Goal: Information Seeking & Learning: Learn about a topic

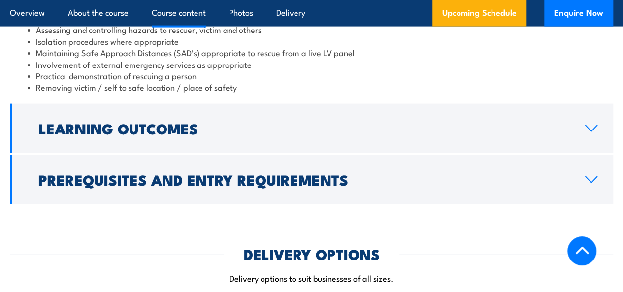
scroll to position [1084, 0]
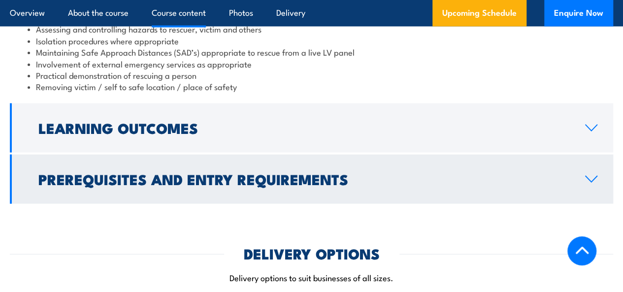
click at [589, 179] on icon at bounding box center [591, 179] width 11 height 6
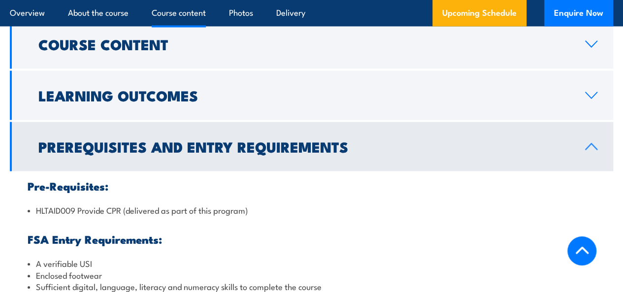
scroll to position [964, 0]
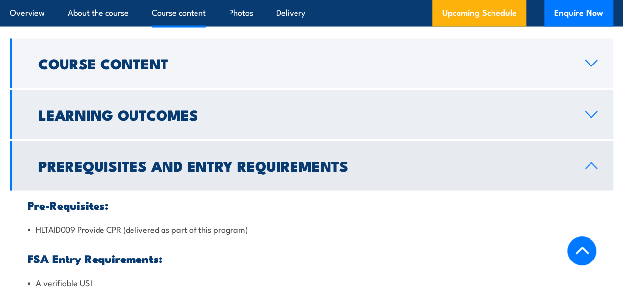
click at [590, 119] on link "Learning Outcomes" at bounding box center [312, 114] width 604 height 49
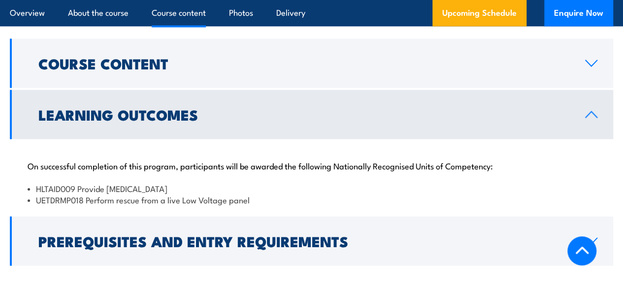
scroll to position [915, 0]
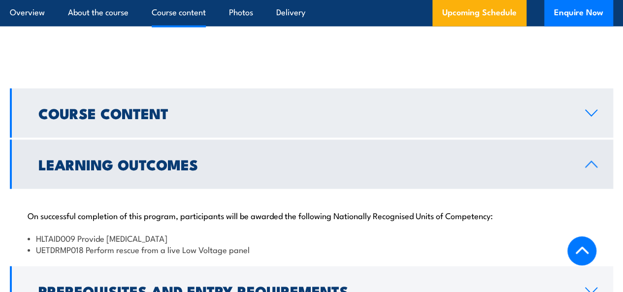
click at [595, 115] on icon at bounding box center [591, 113] width 13 height 8
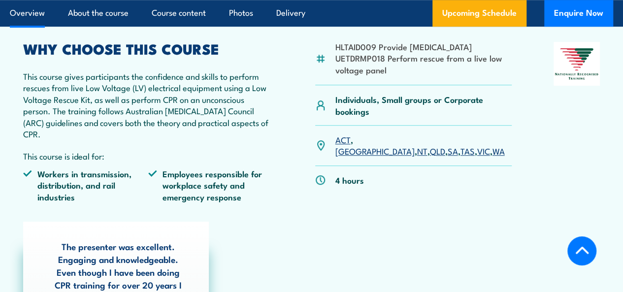
scroll to position [324, 0]
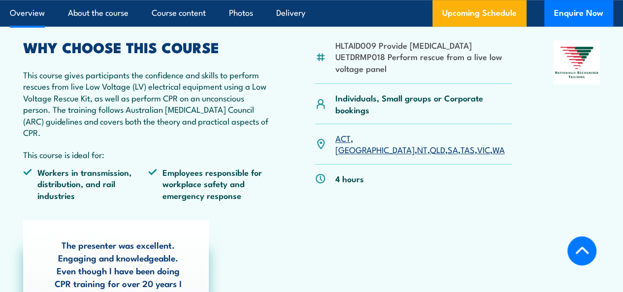
click at [493, 155] on link "WA" at bounding box center [499, 149] width 12 height 12
